Goal: Transaction & Acquisition: Purchase product/service

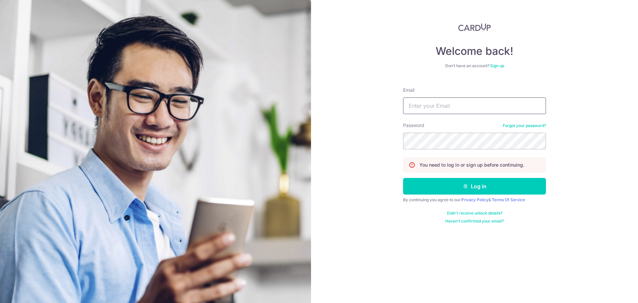
click at [451, 106] on input "Email" at bounding box center [474, 105] width 143 height 17
paste input "[EMAIL_ADDRESS][DOMAIN_NAME]"
type input "[EMAIL_ADDRESS][DOMAIN_NAME]"
click at [448, 176] on form "Email gabrielslasherx@gmail.com Password Forgot your password? You need to log …" at bounding box center [474, 153] width 143 height 142
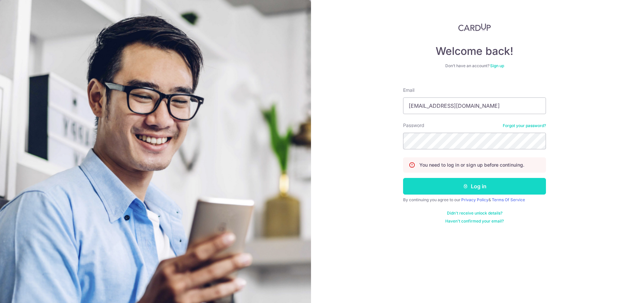
click at [451, 183] on button "Log in" at bounding box center [474, 186] width 143 height 17
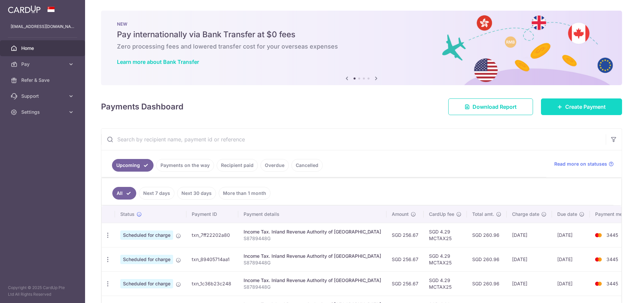
click at [565, 109] on span "Create Payment" at bounding box center [585, 107] width 41 height 8
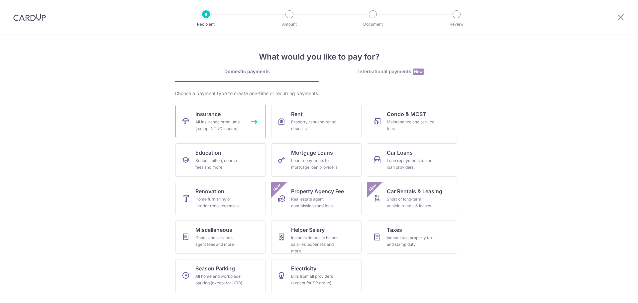
click at [217, 123] on div "All insurance premiums (except NTUC Income)" at bounding box center [219, 125] width 48 height 13
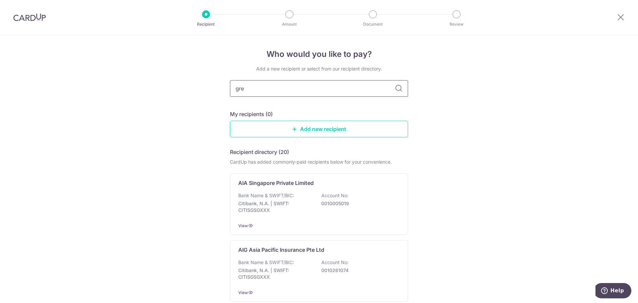
type input "grea"
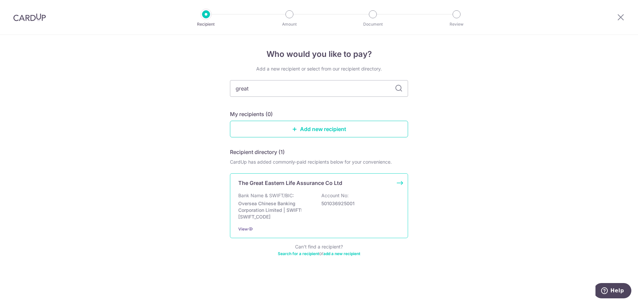
type input "great"
click at [309, 188] on div "The Great Eastern Life Assurance Co Ltd Bank Name & SWIFT/BIC: Oversea Chinese …" at bounding box center [319, 205] width 178 height 65
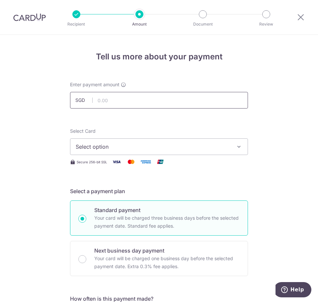
click at [126, 97] on input "text" at bounding box center [159, 100] width 178 height 17
type input "466.80"
click at [107, 143] on span "Select option" at bounding box center [153, 147] width 155 height 8
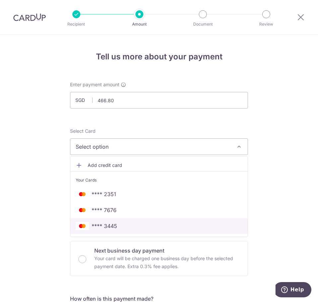
click at [140, 226] on span "**** 3445" at bounding box center [159, 226] width 167 height 8
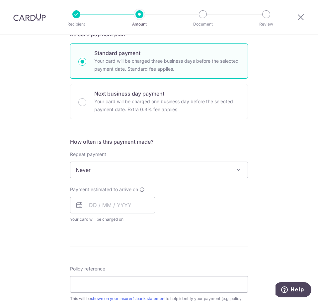
scroll to position [199, 0]
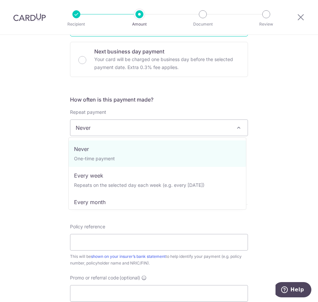
click at [96, 131] on span "Never" at bounding box center [158, 128] width 177 height 16
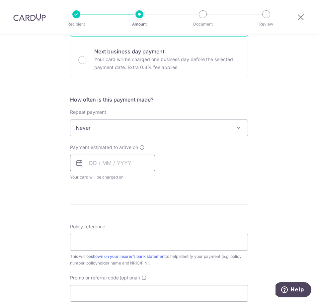
click at [102, 162] on input "text" at bounding box center [112, 163] width 85 height 17
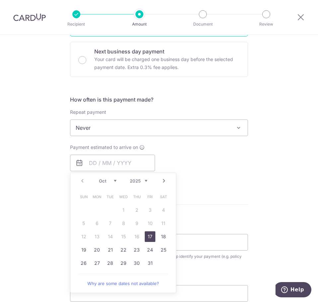
click at [150, 238] on link "17" at bounding box center [150, 236] width 11 height 11
type input "[DATE]"
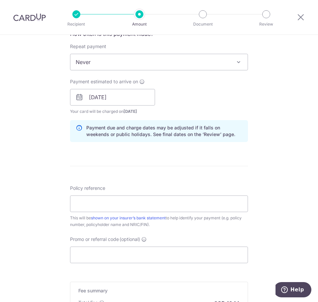
scroll to position [266, 0]
click at [98, 198] on input "Policy reference" at bounding box center [159, 203] width 178 height 17
type input "0212325425"
click at [59, 203] on div "Tell us more about your payment Enter payment amount SGD 466.80 466.80 Select C…" at bounding box center [159, 84] width 318 height 631
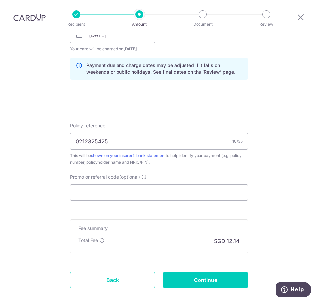
scroll to position [332, 0]
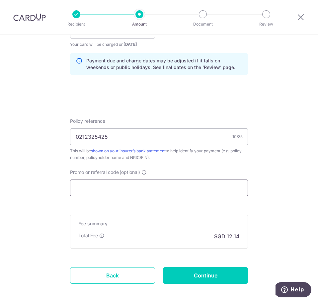
click at [111, 186] on input "Promo or referral code (optional)" at bounding box center [159, 188] width 178 height 17
paste input "OFF225"
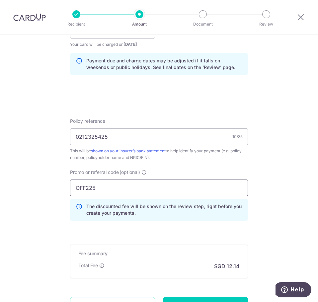
type input "OFF225"
click at [40, 223] on div "Tell us more about your payment Enter payment amount SGD 466.80 466.80 Select C…" at bounding box center [159, 33] width 318 height 661
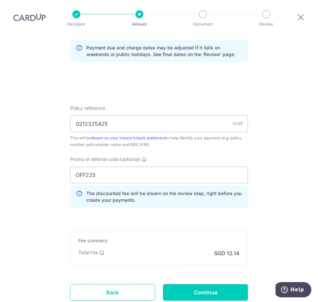
scroll to position [394, 0]
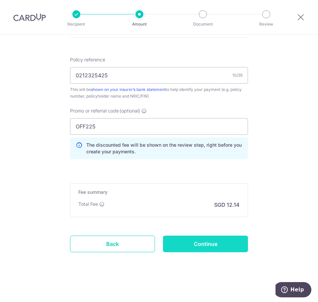
click at [205, 240] on input "Continue" at bounding box center [205, 244] width 85 height 17
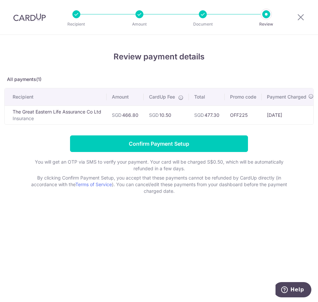
click at [204, 21] on p "Document" at bounding box center [202, 24] width 37 height 7
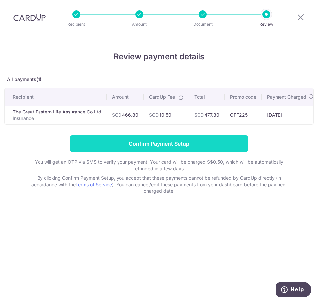
click at [191, 148] on input "Confirm Payment Setup" at bounding box center [159, 143] width 178 height 17
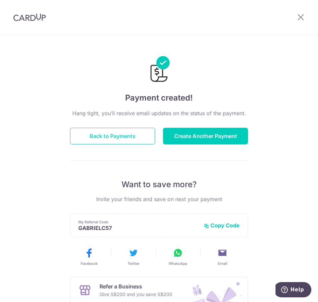
click at [103, 129] on button "Back to Payments" at bounding box center [112, 136] width 85 height 17
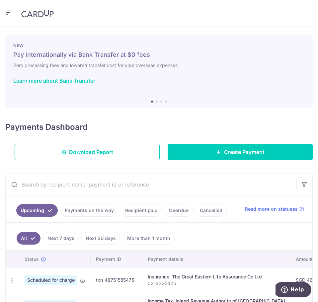
click at [173, 126] on div "Payments Dashboard Download Report Create Payment" at bounding box center [159, 140] width 308 height 42
click at [42, 15] on img at bounding box center [37, 14] width 33 height 8
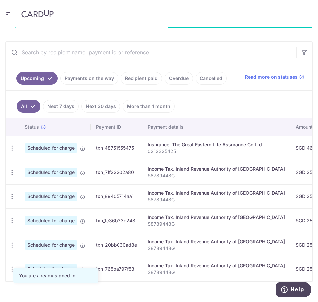
scroll to position [139, 0]
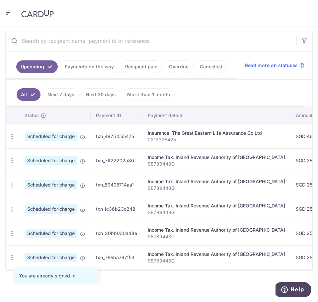
click at [45, 132] on span "Scheduled for charge" at bounding box center [51, 136] width 53 height 9
click at [109, 132] on td "txn_48751555475" at bounding box center [117, 136] width 52 height 24
click at [168, 133] on div "Insurance. The Great Eastern Life Assurance Co Ltd" at bounding box center [216, 133] width 137 height 7
click at [199, 100] on ul "All Next 7 days Next 30 days More than 1 month" at bounding box center [155, 93] width 298 height 27
click at [203, 74] on ul "Upcoming Payments on the way Recipient paid Overdue Cancelled" at bounding box center [121, 65] width 231 height 27
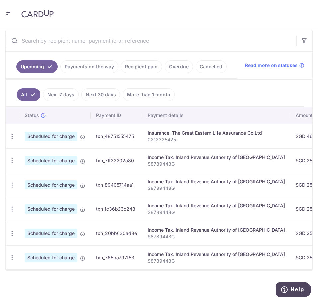
click at [222, 36] on input "text" at bounding box center [151, 40] width 291 height 21
click at [228, 21] on header at bounding box center [159, 13] width 318 height 27
click at [230, 6] on header at bounding box center [159, 13] width 318 height 27
click at [226, 12] on header at bounding box center [159, 13] width 318 height 27
click at [226, 14] on header at bounding box center [159, 13] width 318 height 27
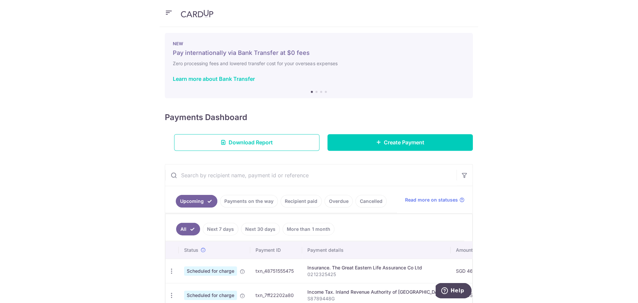
scroll to position [0, 0]
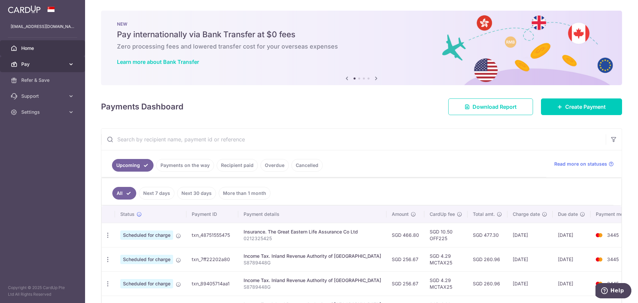
click at [63, 65] on span "Pay" at bounding box center [43, 64] width 44 height 7
click at [227, 124] on div "× Pause Schedule Pause all future payments in this series Pause just this one p…" at bounding box center [361, 151] width 553 height 303
click at [318, 106] on div "Payments Dashboard Download Report Create Payment" at bounding box center [361, 105] width 521 height 19
